Goal: Transaction & Acquisition: Purchase product/service

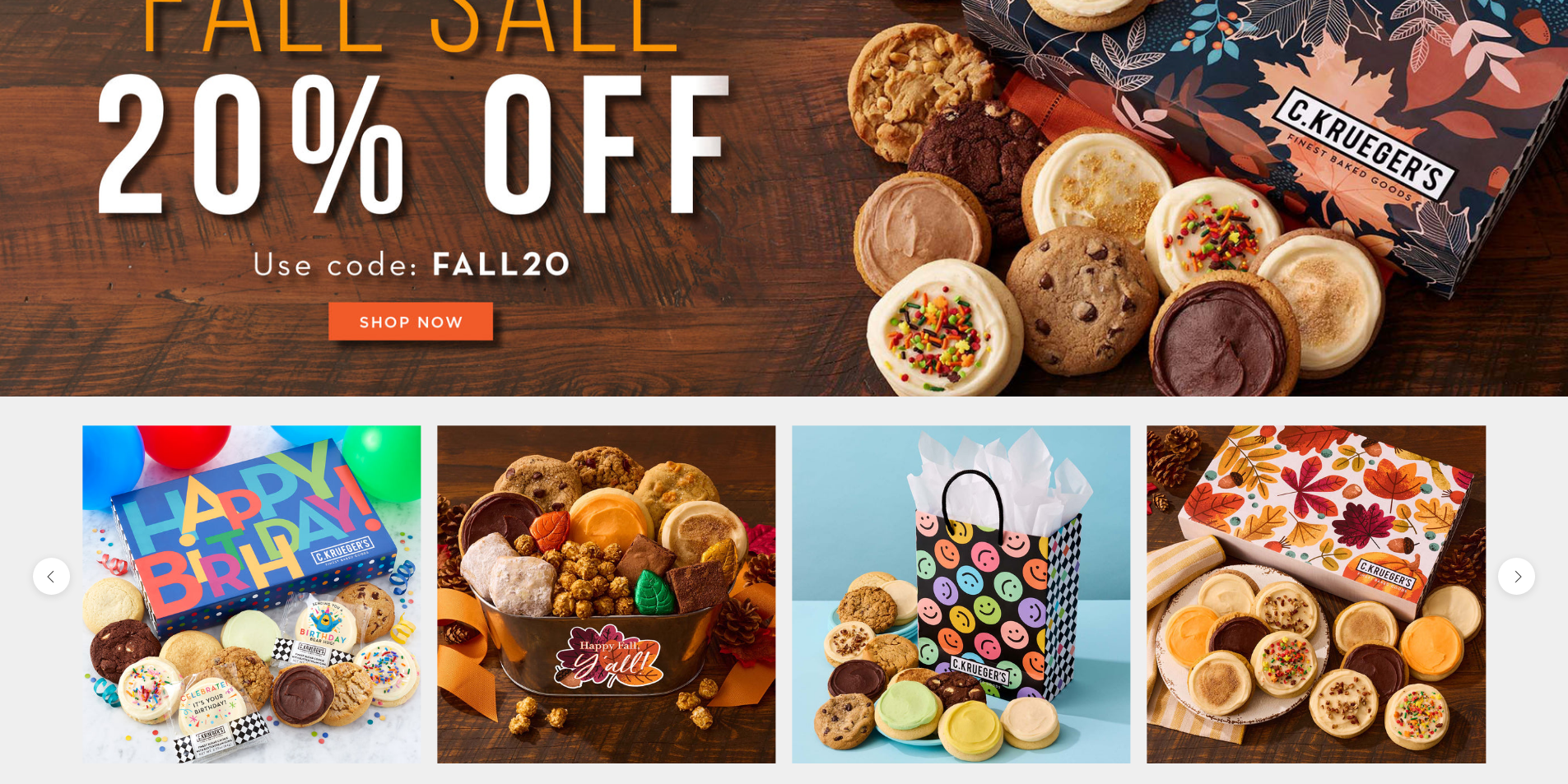
scroll to position [329, 0]
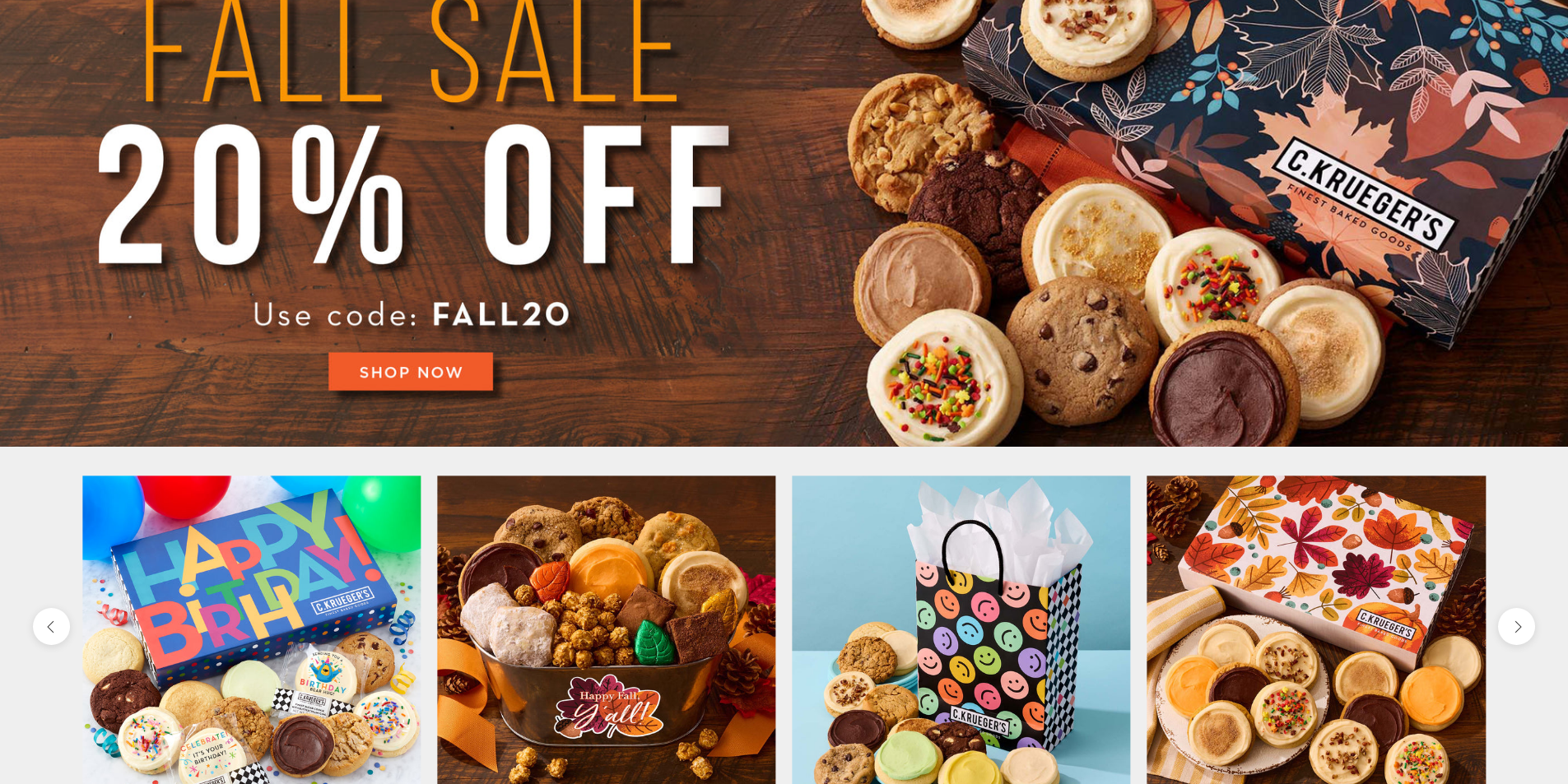
click at [428, 373] on img at bounding box center [784, 152] width 1568 height 588
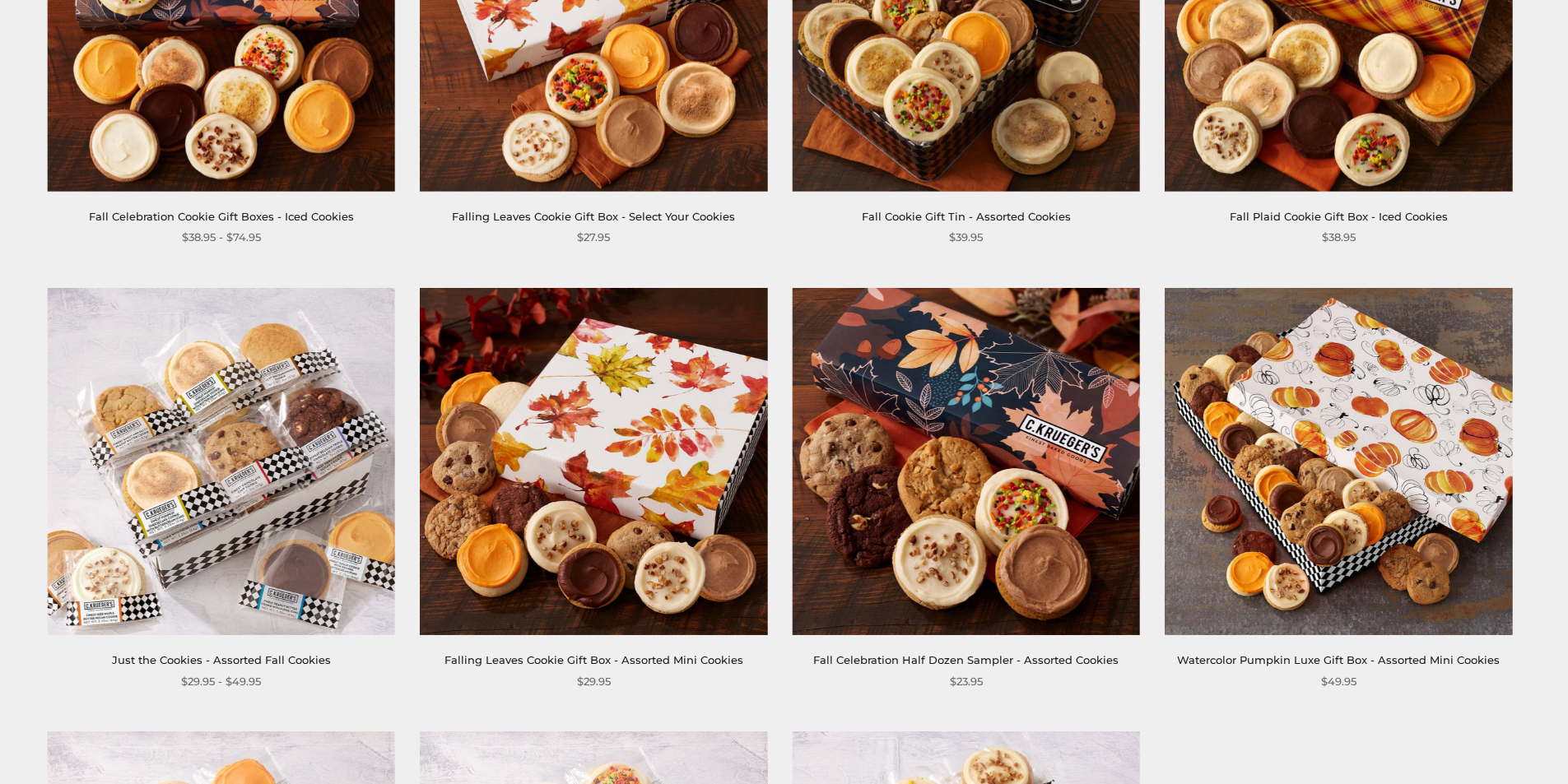
scroll to position [1892, 0]
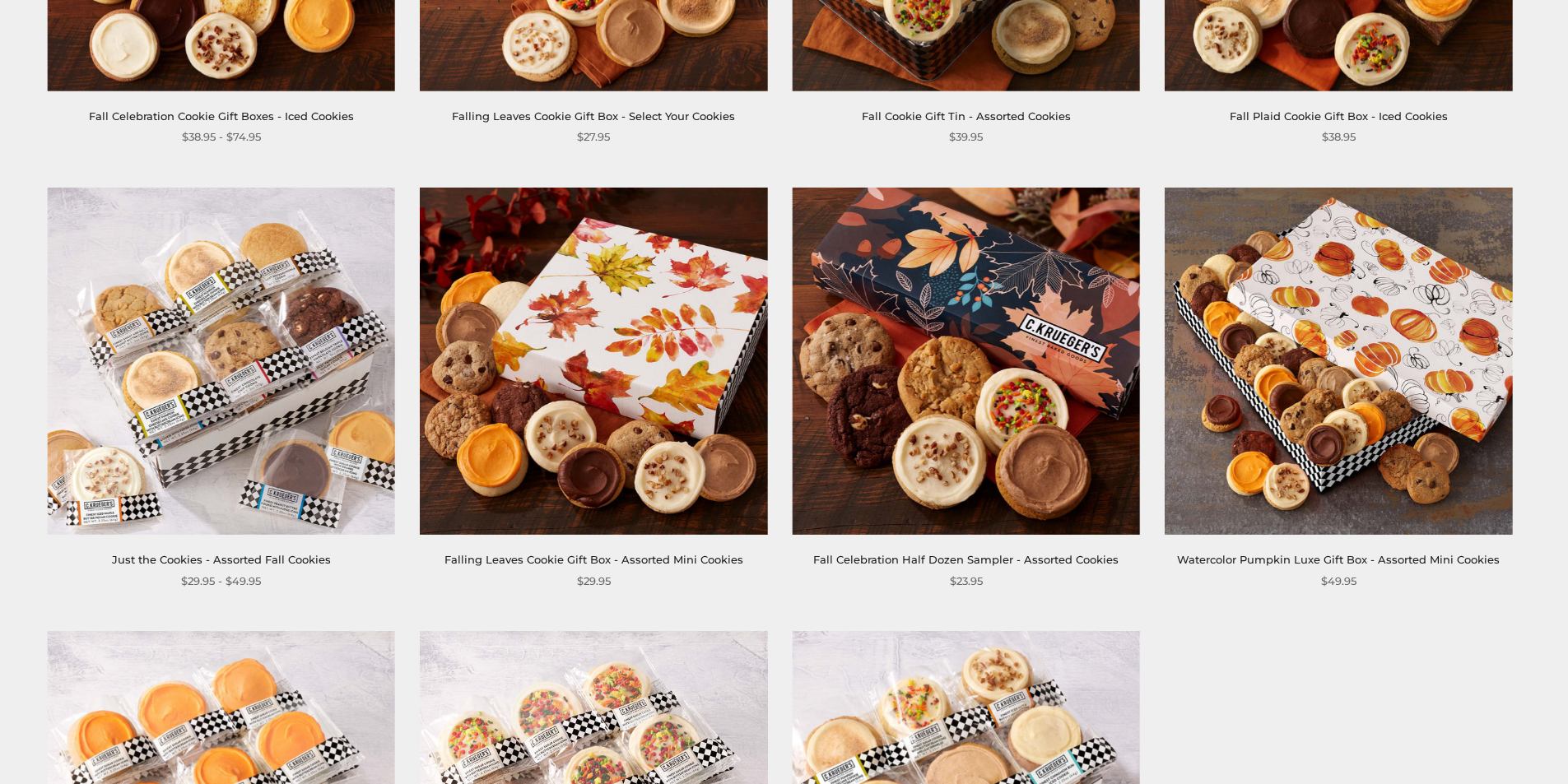
click at [245, 359] on img at bounding box center [221, 361] width 347 height 347
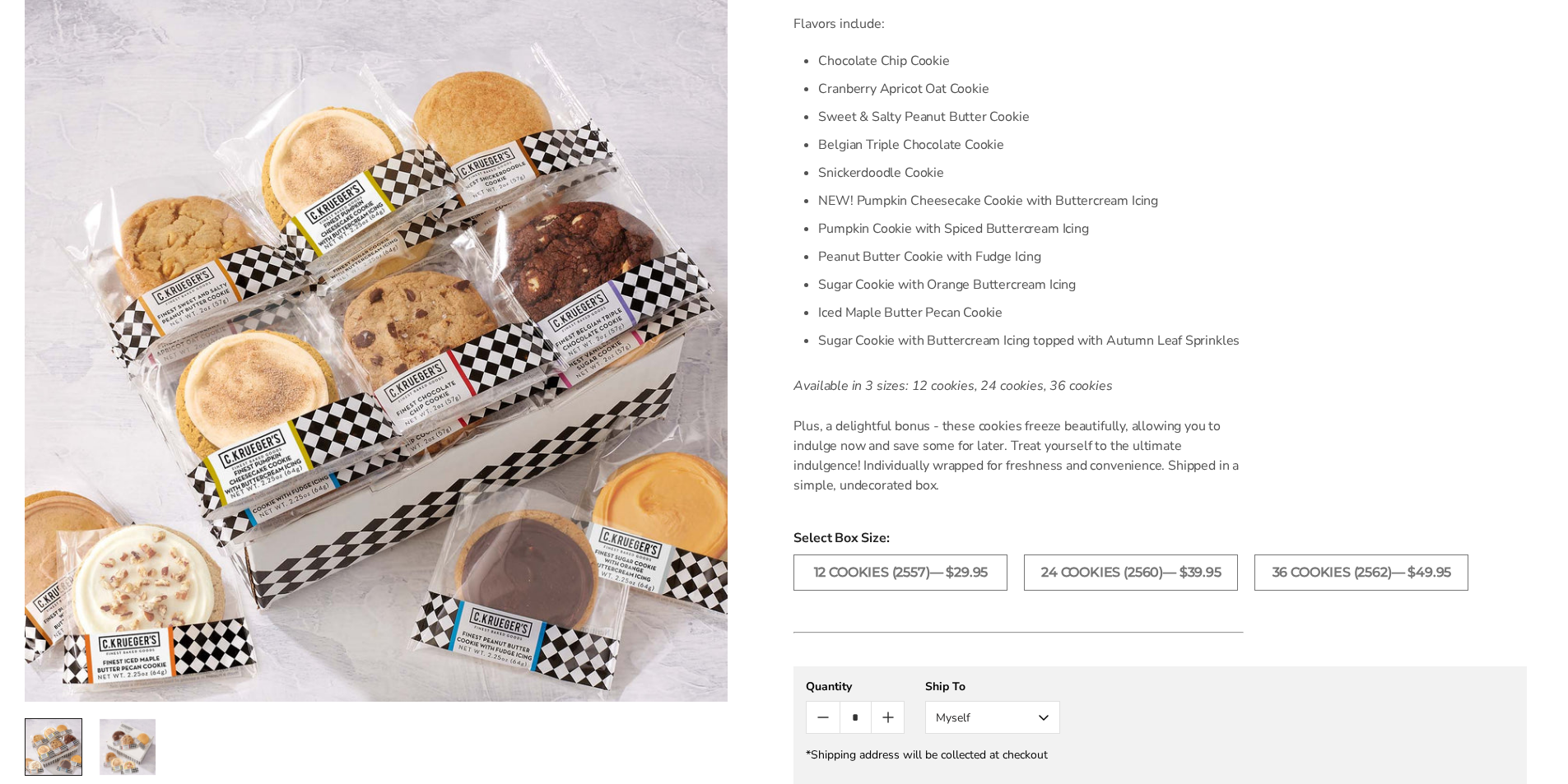
scroll to position [658, 0]
